Goal: Register for event/course

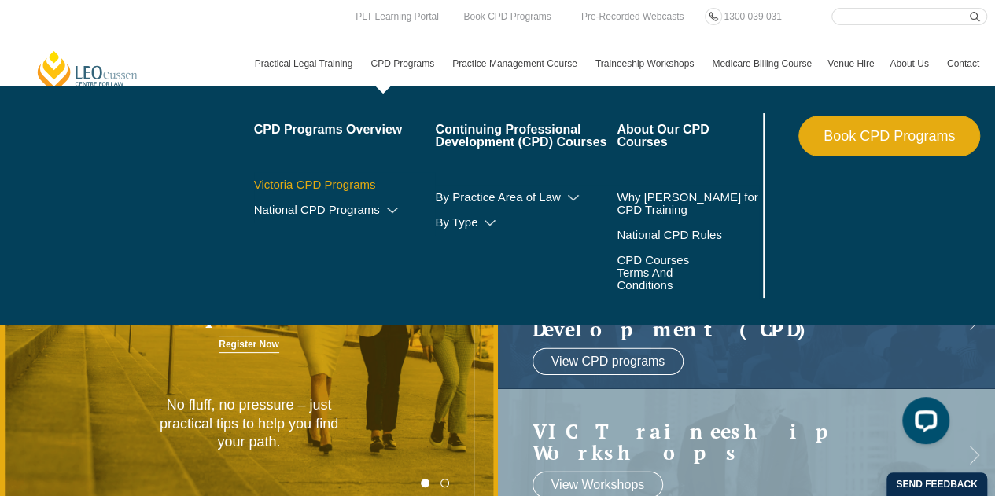
click at [356, 182] on link "Victoria CPD Programs" at bounding box center [345, 184] width 182 height 13
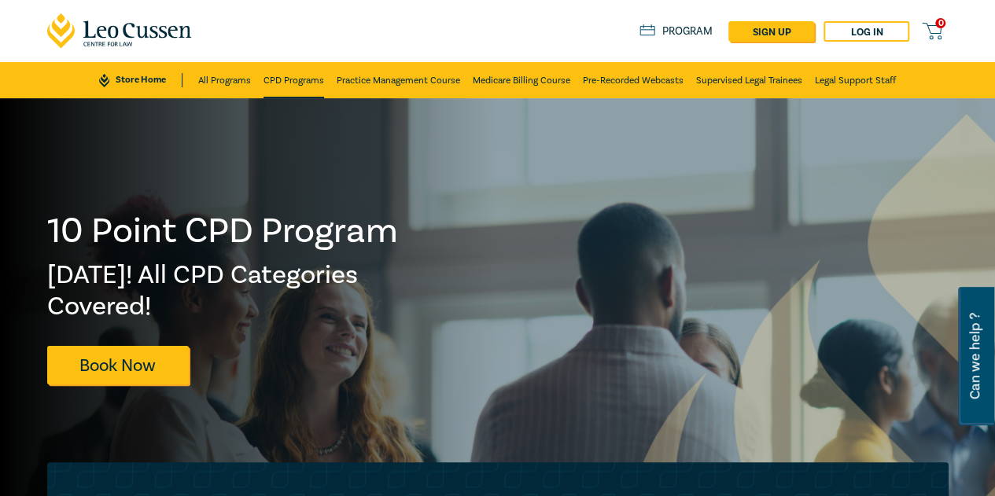
click at [289, 87] on link "CPD Programs" at bounding box center [293, 80] width 61 height 36
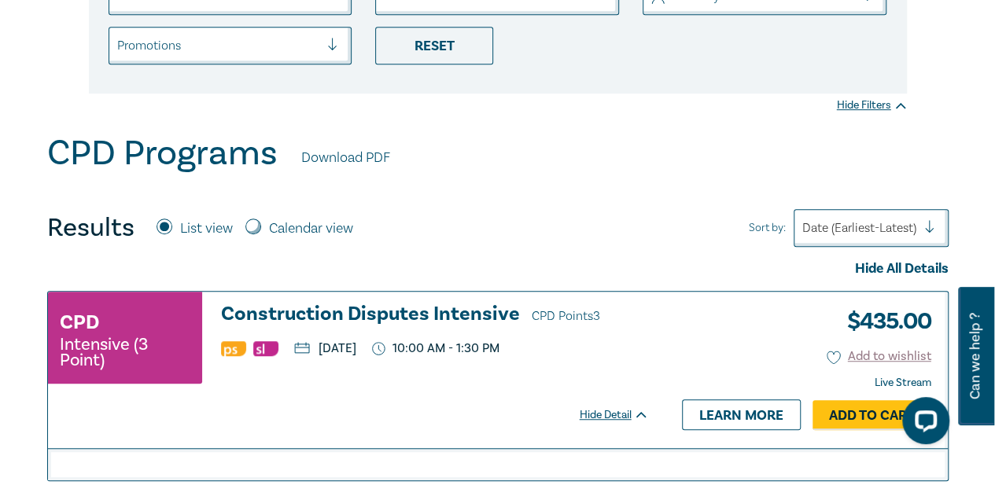
click at [392, 314] on h3 "Construction Disputes Intensive CPD Points 3" at bounding box center [435, 316] width 428 height 24
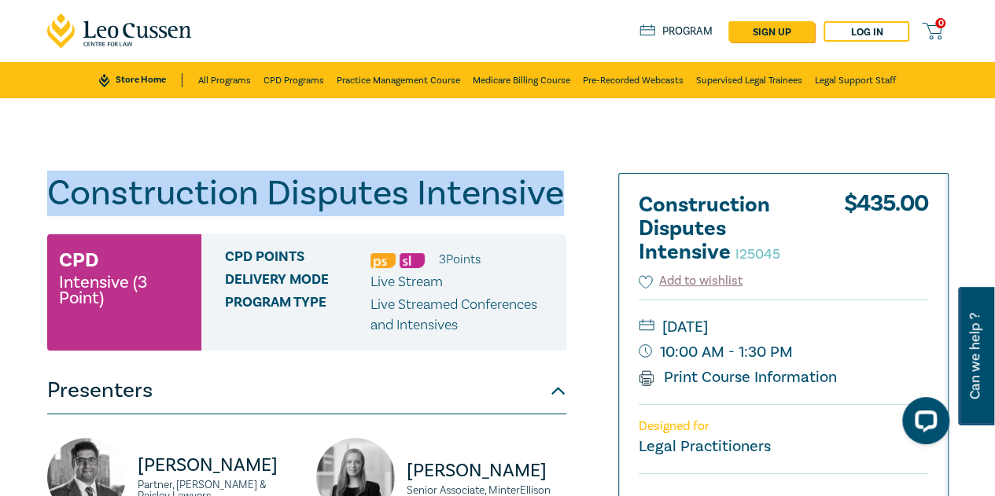
drag, startPoint x: 558, startPoint y: 191, endPoint x: 55, endPoint y: 199, distance: 502.5
click at [55, 199] on h1 "Construction Disputes Intensive I25045" at bounding box center [306, 193] width 519 height 41
copy h1 "Construction Disputes Intensive"
